Goal: Task Accomplishment & Management: Manage account settings

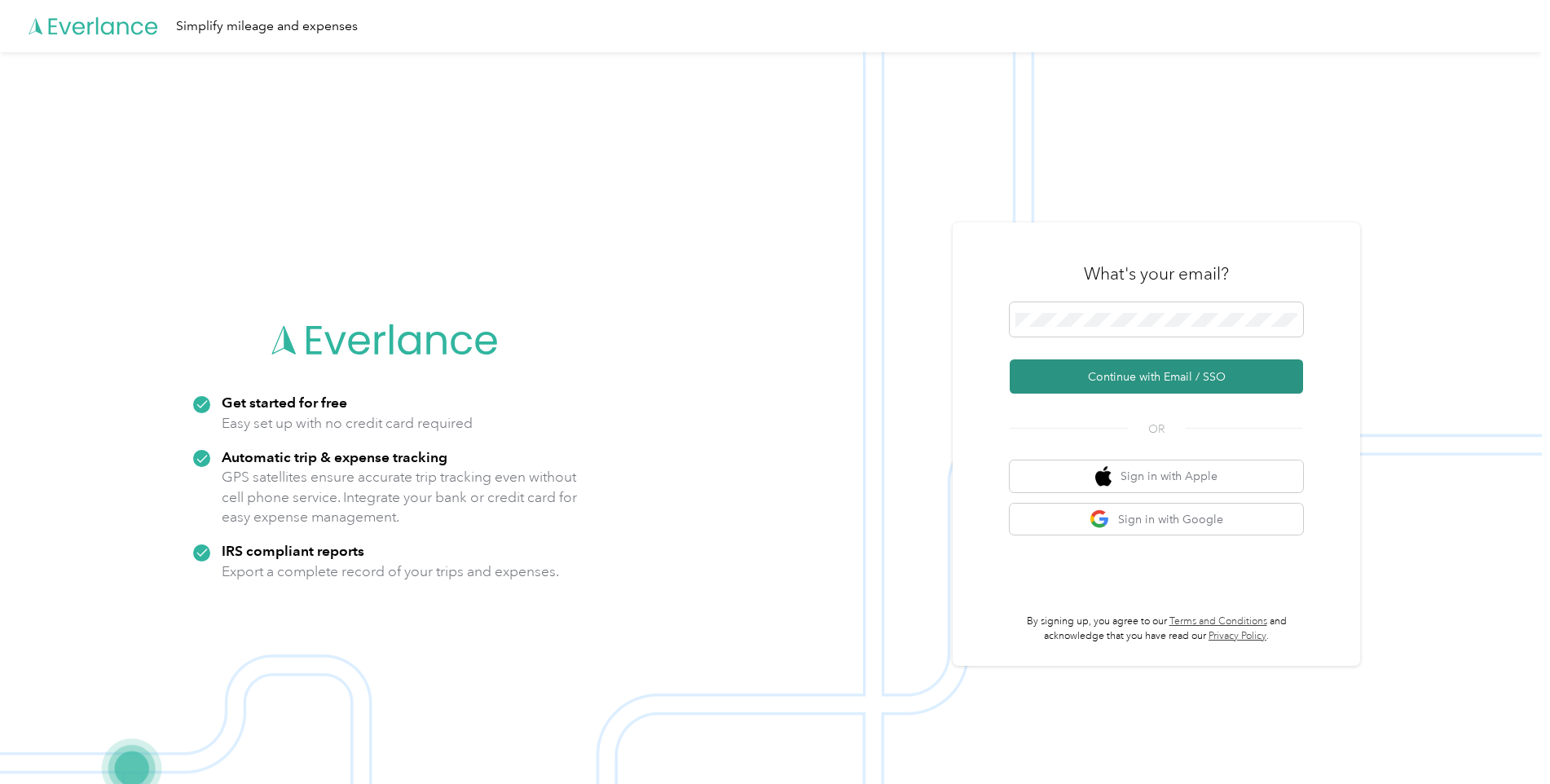
click at [1145, 372] on button "Continue with Email / SSO" at bounding box center [1157, 376] width 293 height 35
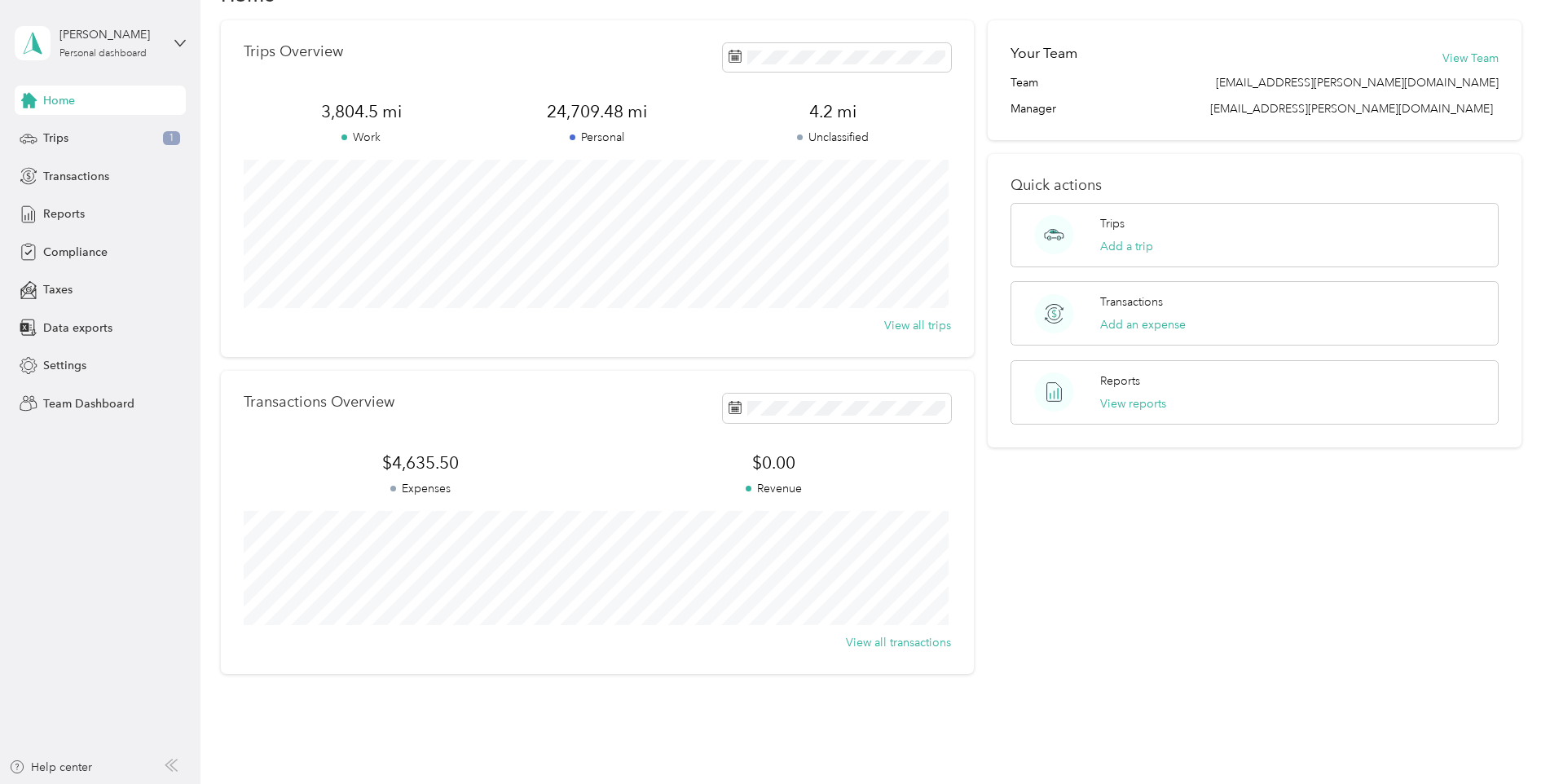
scroll to position [109, 0]
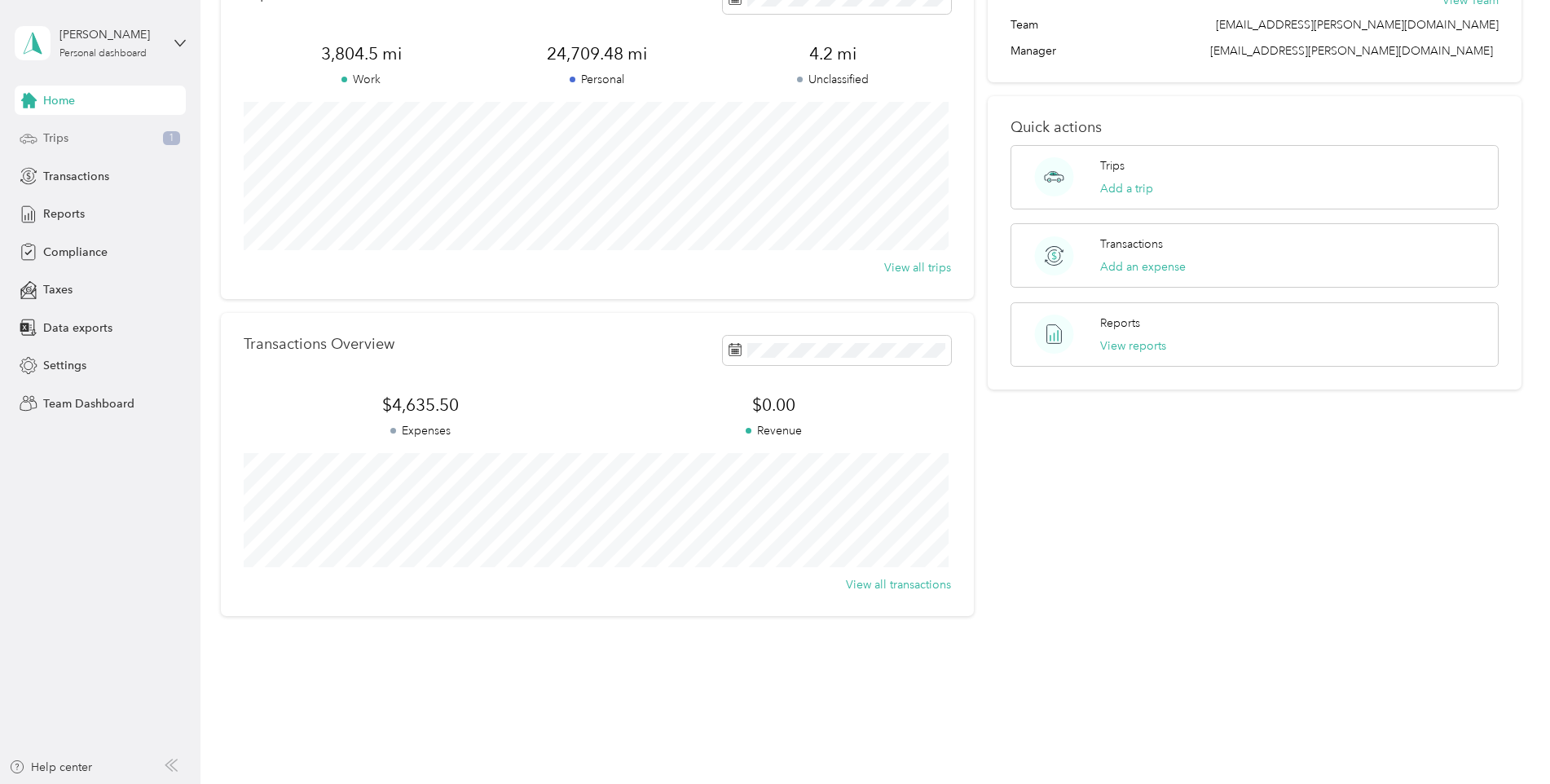
click at [52, 139] on span "Trips" at bounding box center [56, 138] width 26 height 17
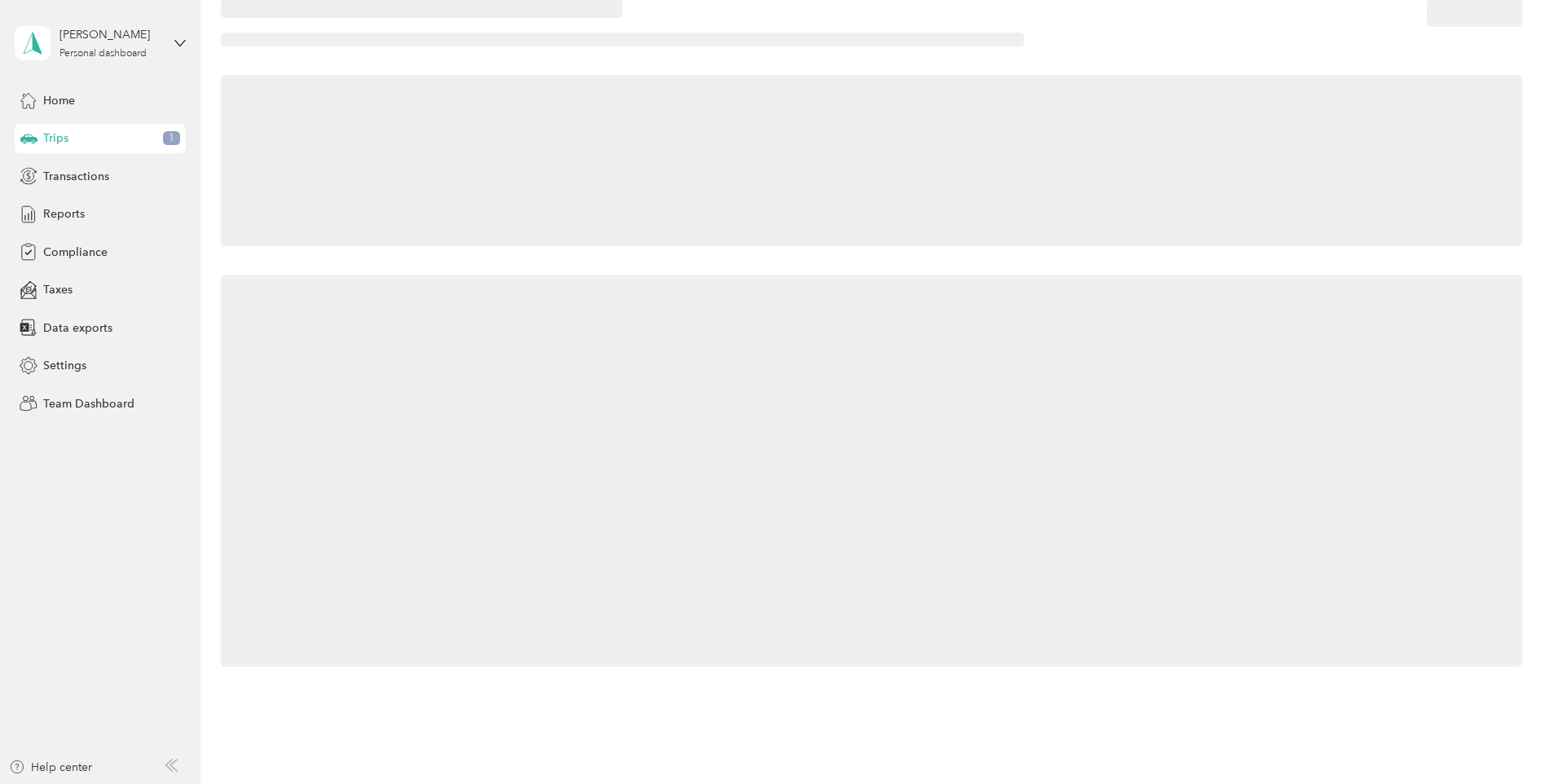
scroll to position [109, 0]
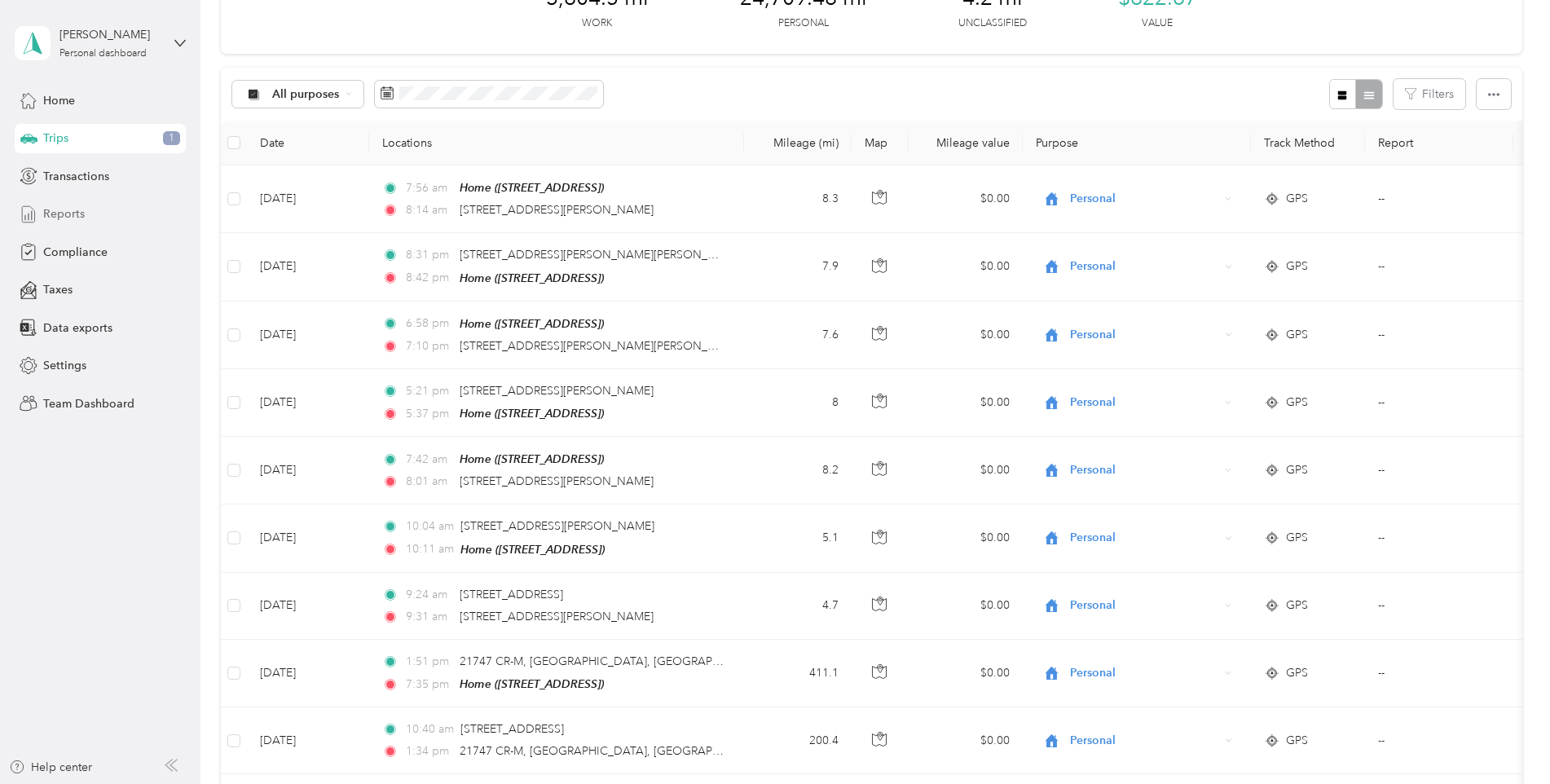
click at [59, 212] on span "Reports" at bounding box center [64, 213] width 42 height 17
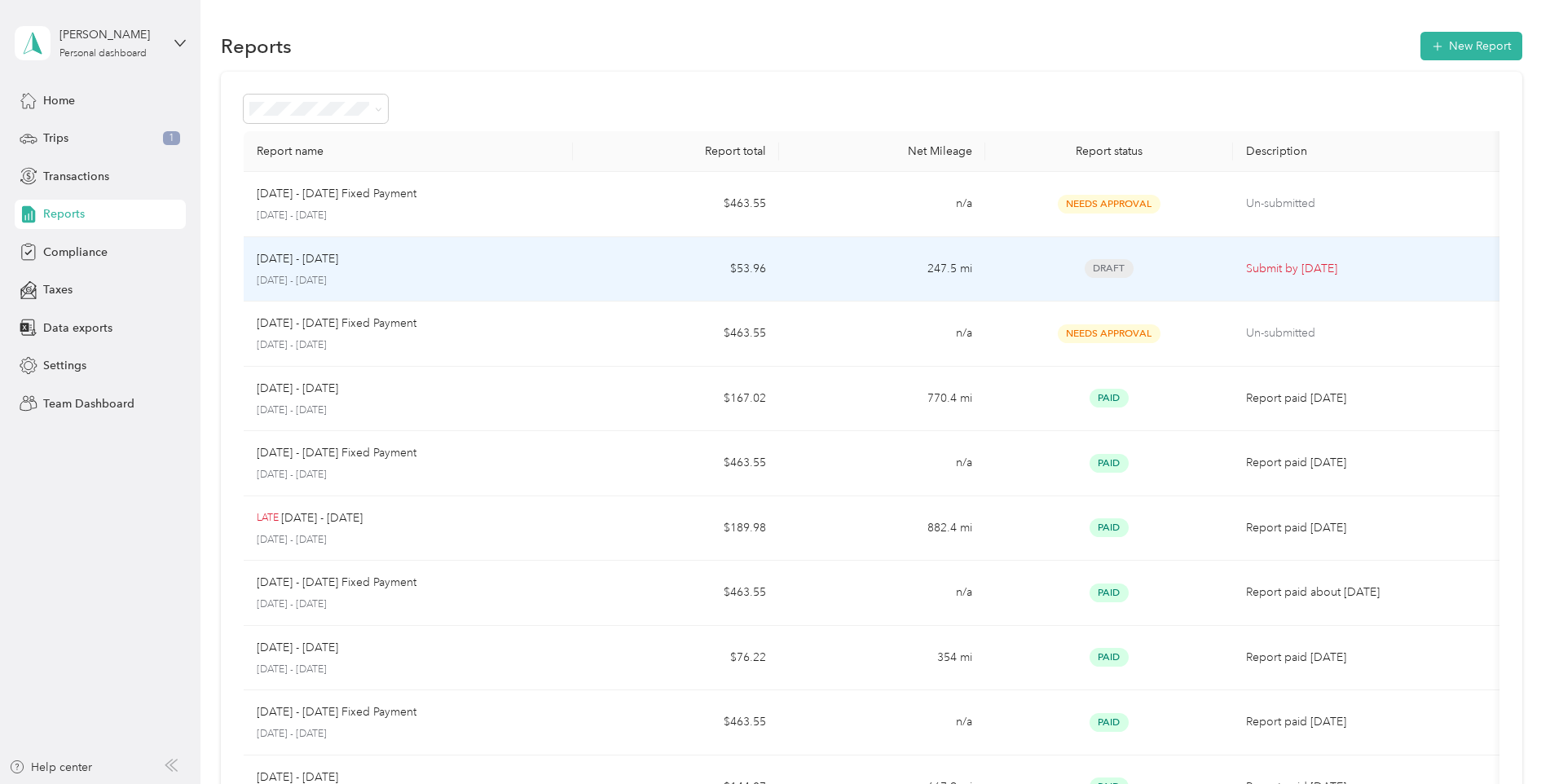
click at [1112, 266] on span "Draft" at bounding box center [1108, 268] width 49 height 19
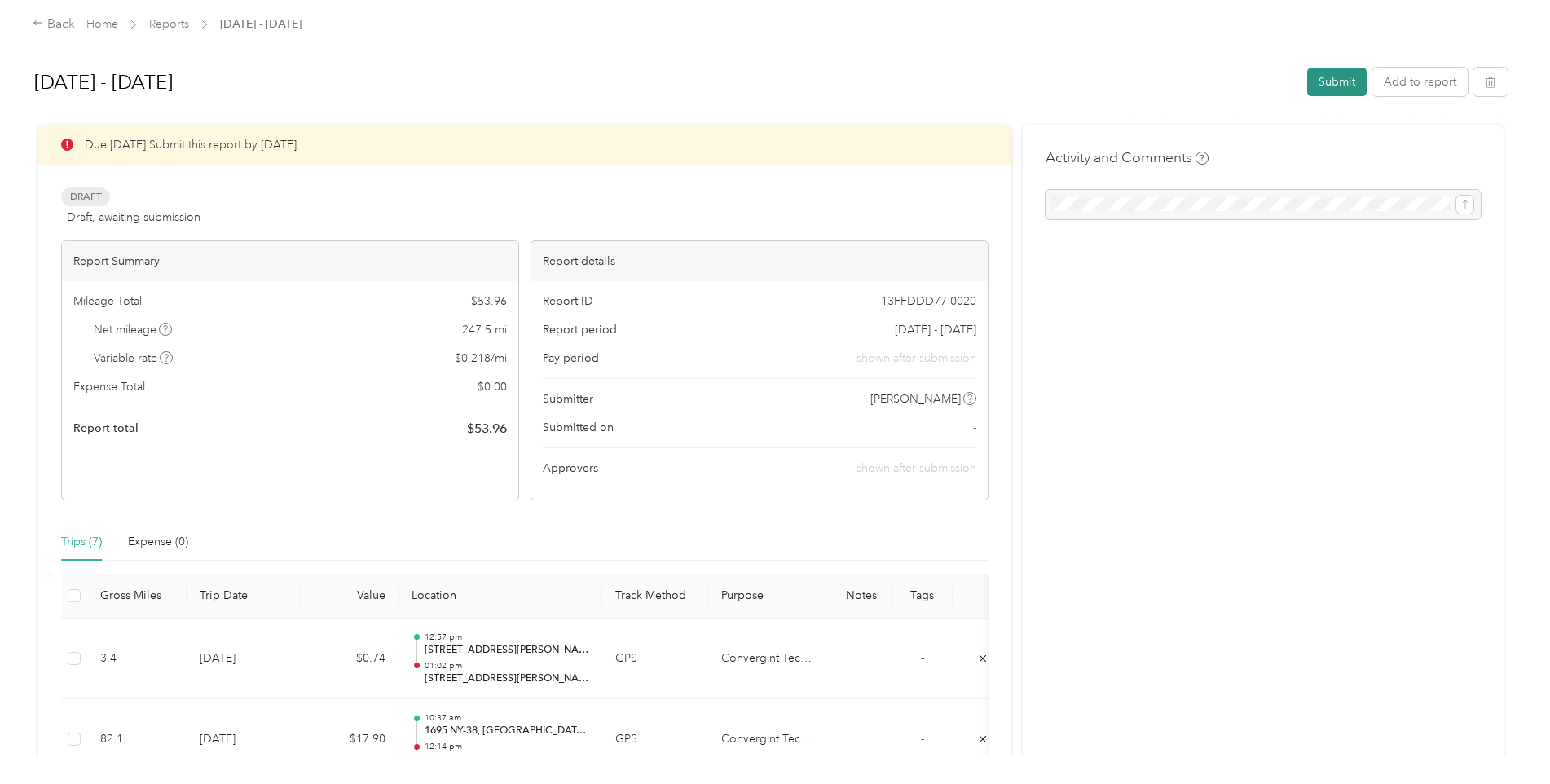
click at [1332, 82] on button "Submit" at bounding box center [1337, 81] width 59 height 29
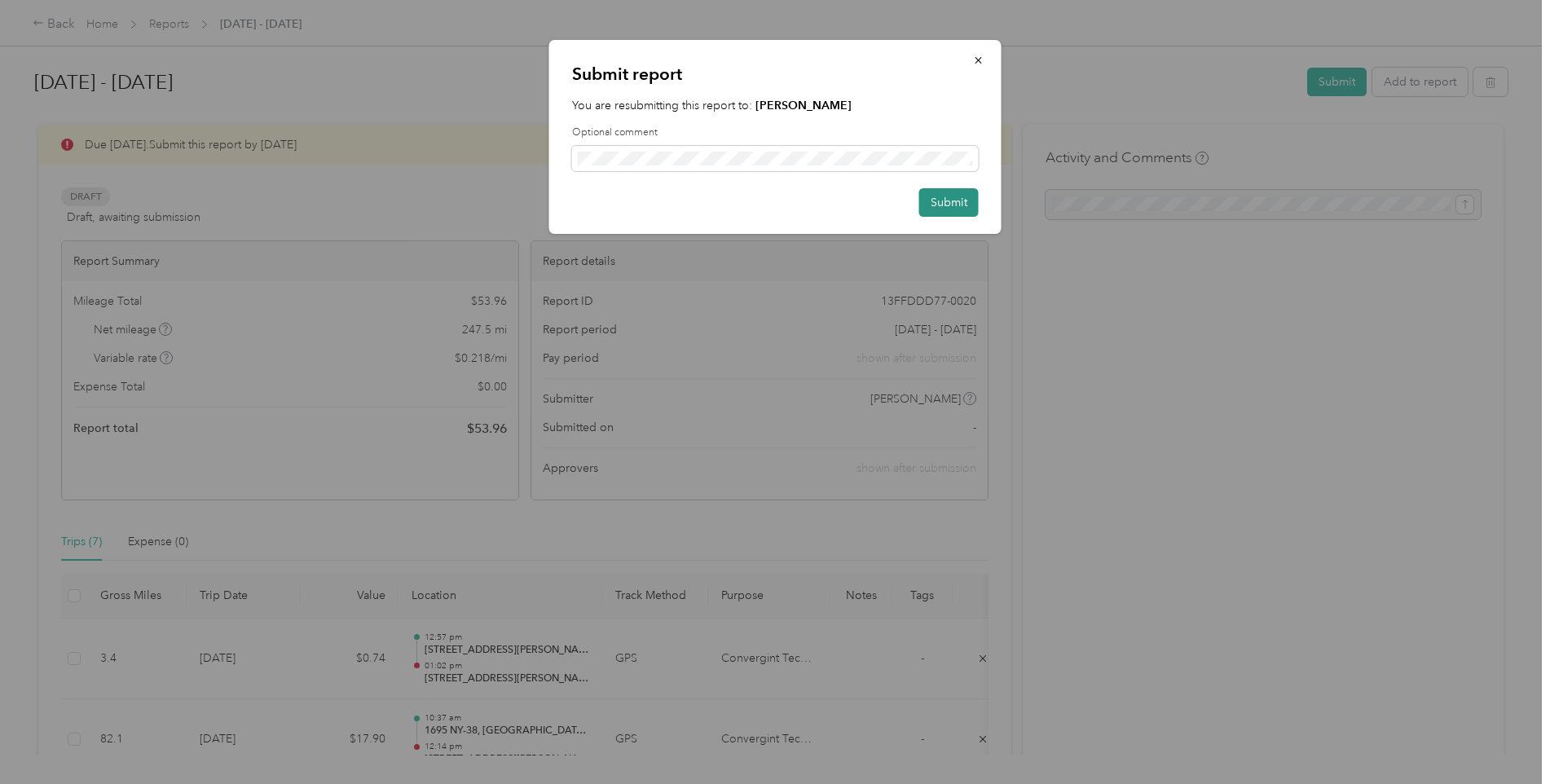
click at [952, 194] on button "Submit" at bounding box center [949, 202] width 59 height 29
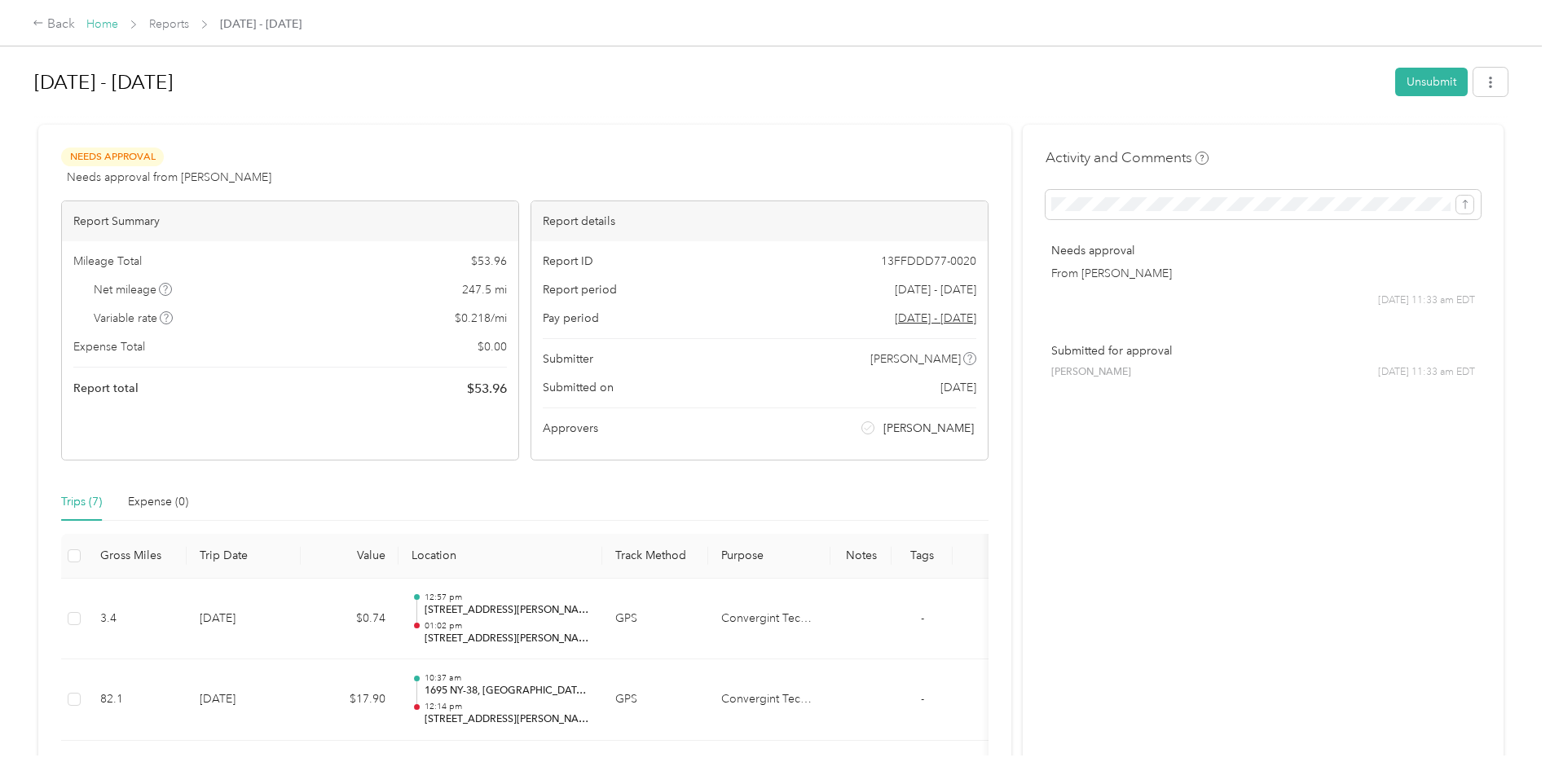
click at [108, 22] on link "Home" at bounding box center [102, 24] width 32 height 14
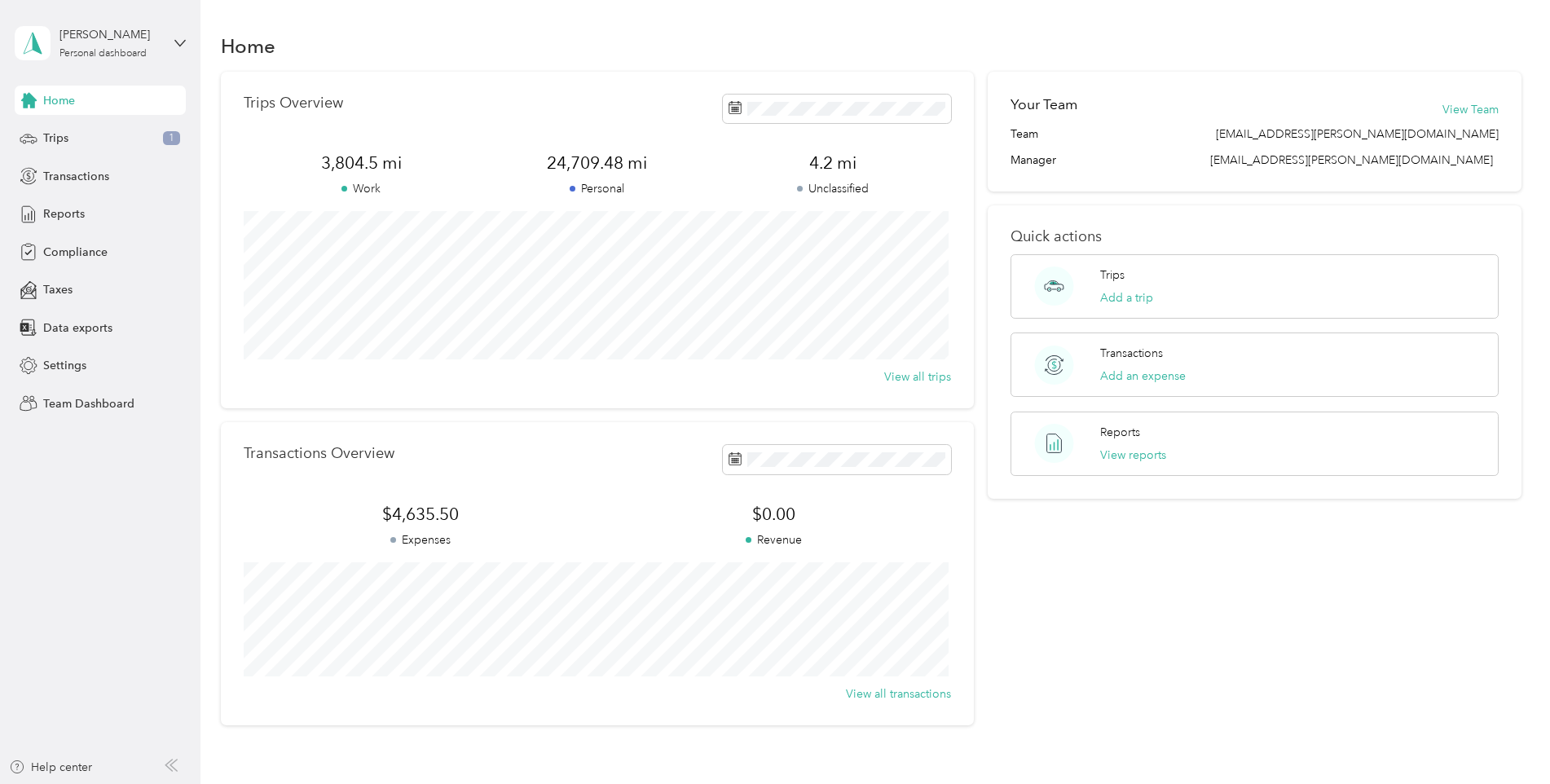
click at [172, 43] on div "[PERSON_NAME] Personal dashboard" at bounding box center [100, 44] width 171 height 57
click at [109, 133] on div "Team dashboard" at bounding box center [73, 134] width 87 height 17
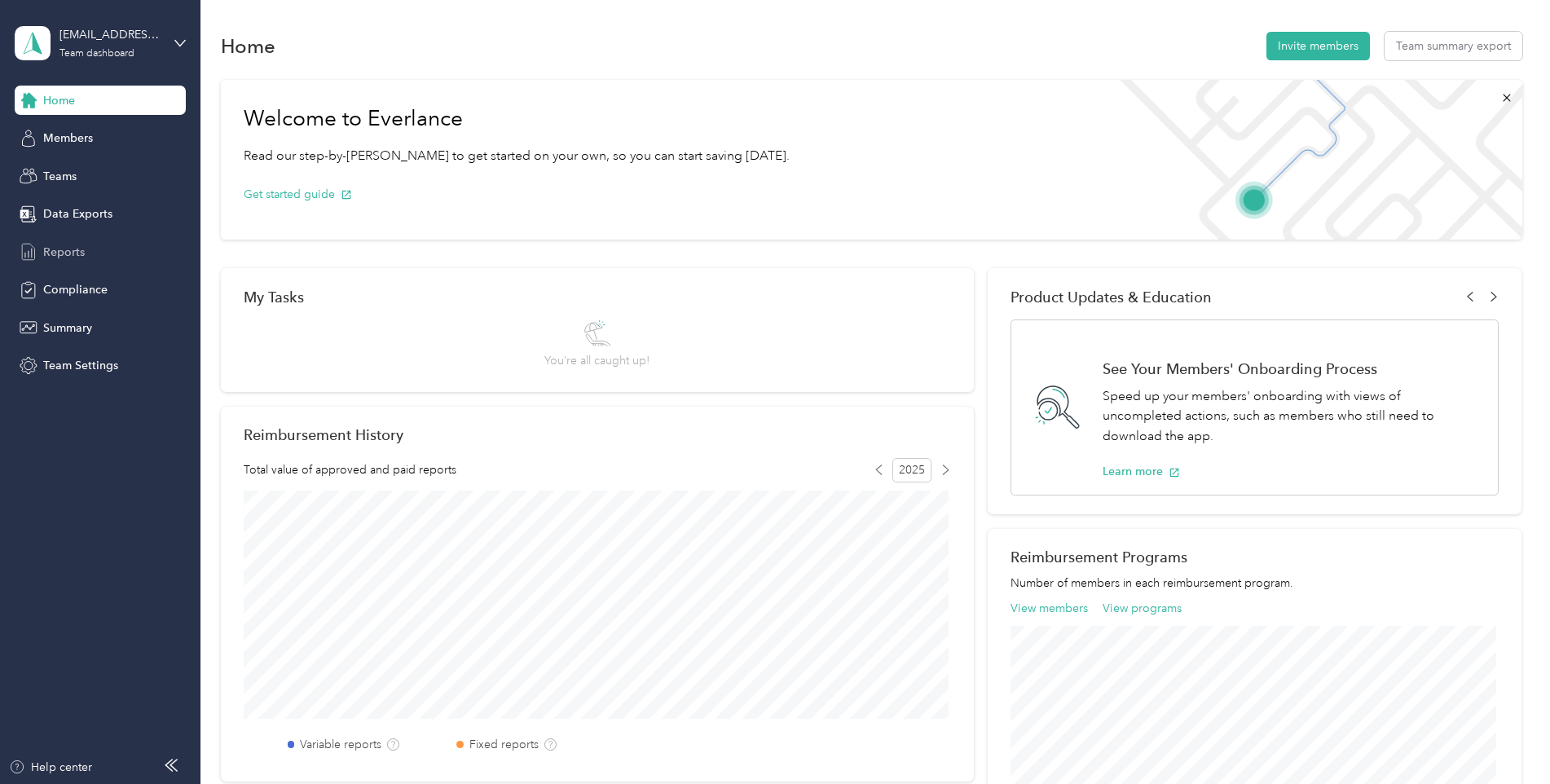
click at [66, 244] on span "Reports" at bounding box center [64, 251] width 42 height 17
